Goal: Transaction & Acquisition: Purchase product/service

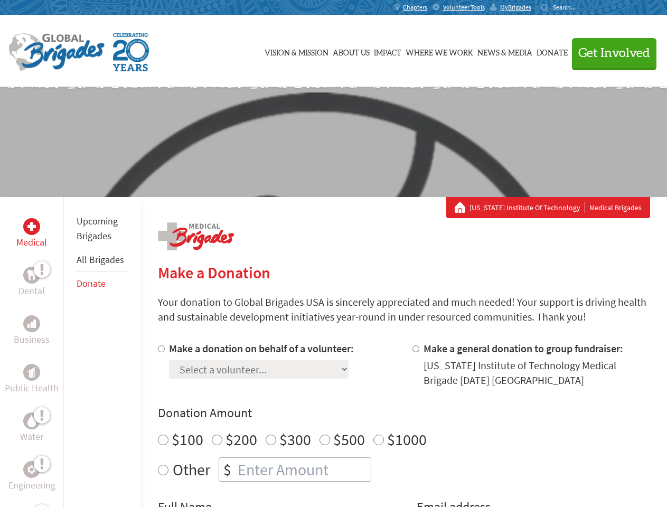
click at [583, 7] on div "Search for:" at bounding box center [562, 7] width 42 height 8
click at [610, 53] on span "Get Involved" at bounding box center [615, 53] width 72 height 13
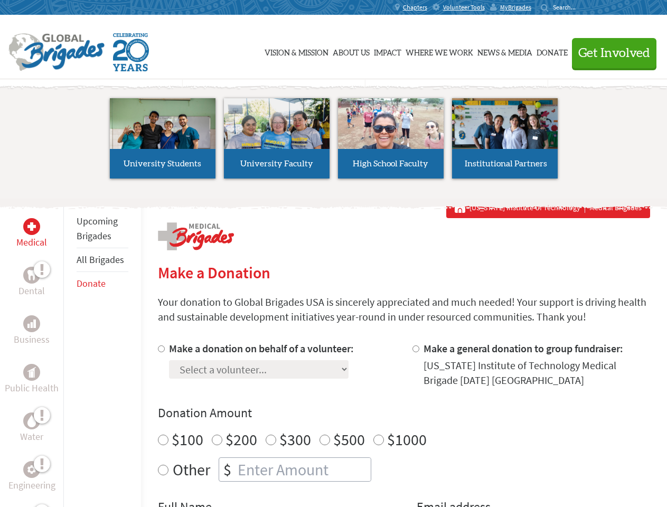
click at [334, 142] on li "High School Faculty" at bounding box center [391, 138] width 114 height 97
click at [70, 352] on div "Upcoming Brigades All Brigades Donate" at bounding box center [102, 450] width 78 height 507
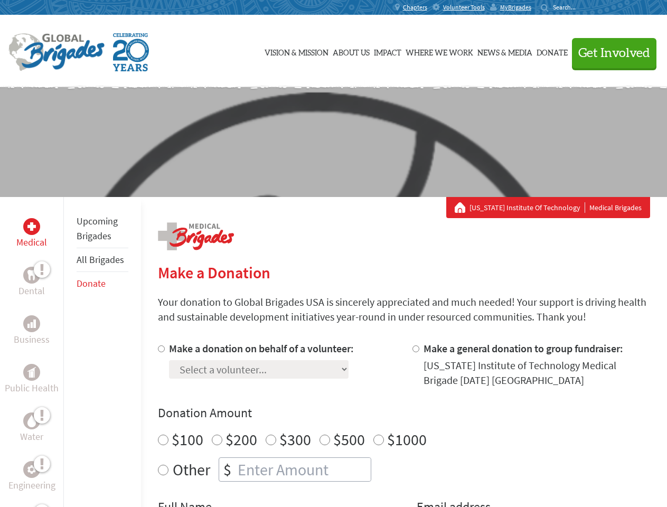
click at [404, 424] on div "Donation Amount $100 $200 $300 $500 $1000 Other $" at bounding box center [404, 443] width 493 height 77
click at [160, 349] on input "Make a donation on behalf of a volunteer:" at bounding box center [161, 349] width 7 height 7
radio input "true"
click at [415, 349] on input "Make a general donation to group fundraiser:" at bounding box center [416, 349] width 7 height 7
radio input "true"
